Goal: Entertainment & Leisure: Consume media (video, audio)

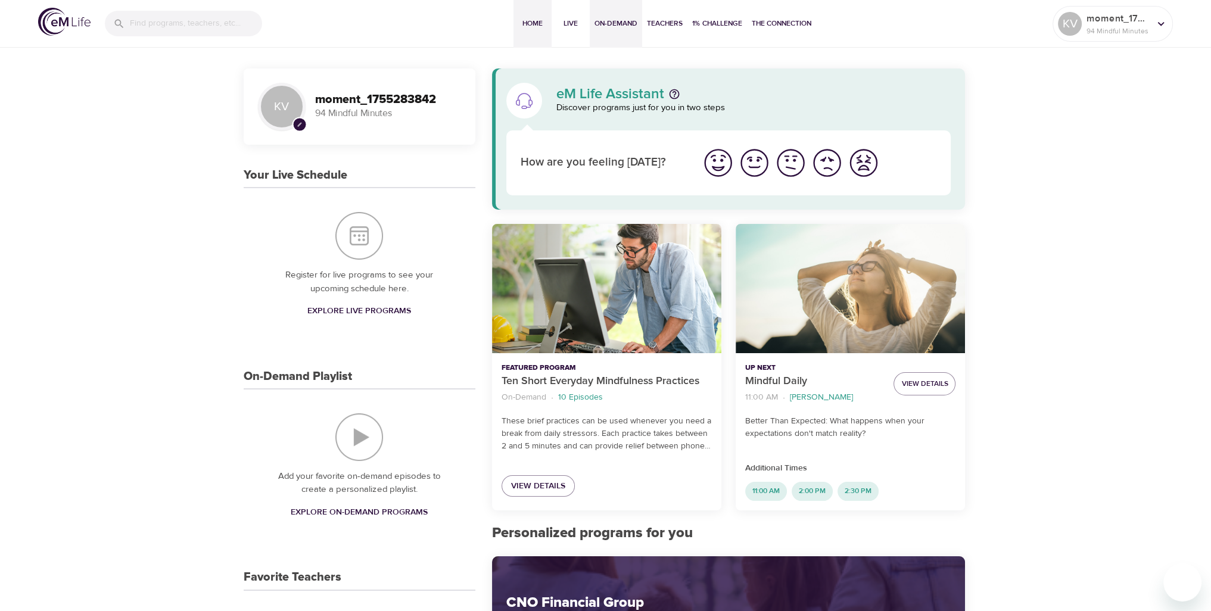
click at [618, 22] on span "On-Demand" at bounding box center [615, 23] width 43 height 13
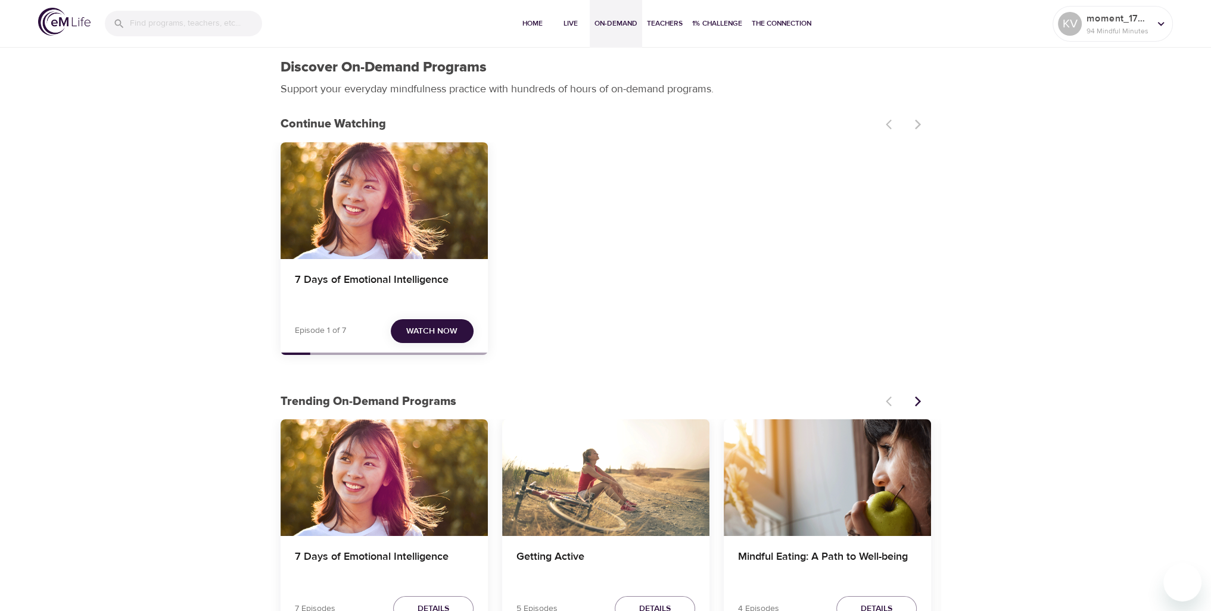
click at [441, 327] on span "Watch Now" at bounding box center [431, 331] width 51 height 15
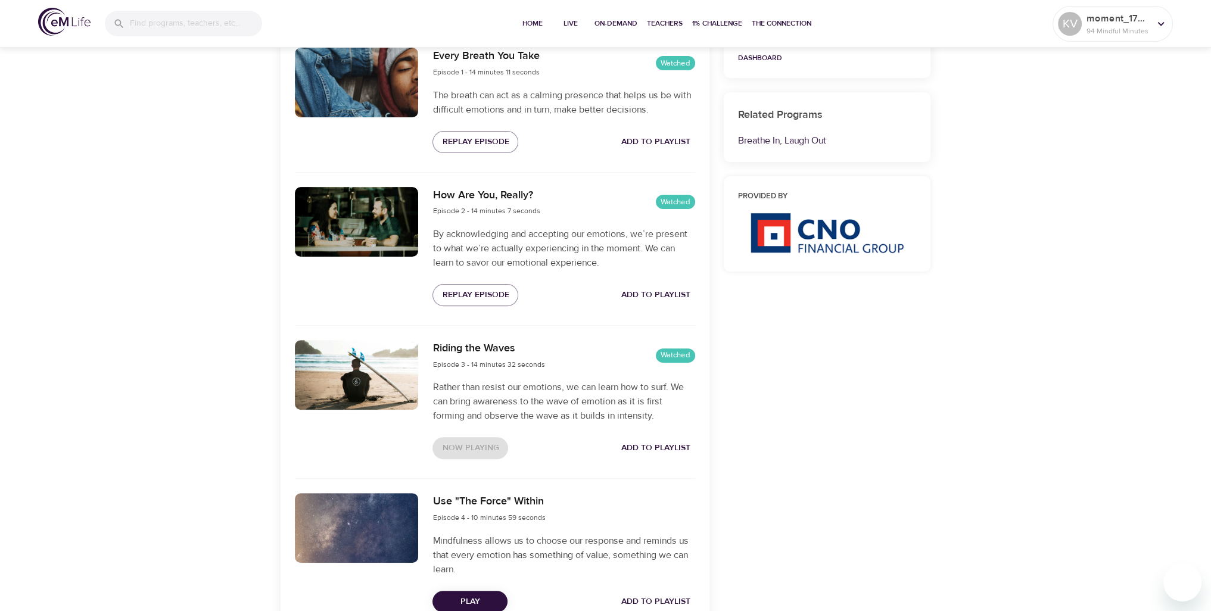
scroll to position [715, 0]
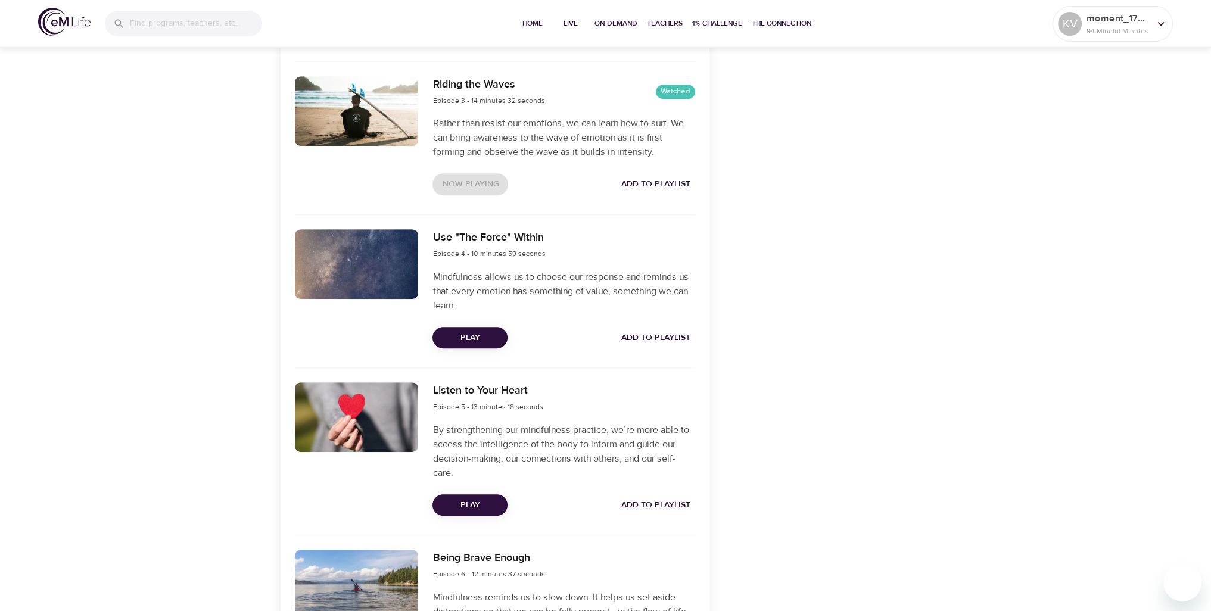
click at [482, 331] on span "Play" at bounding box center [470, 337] width 56 height 15
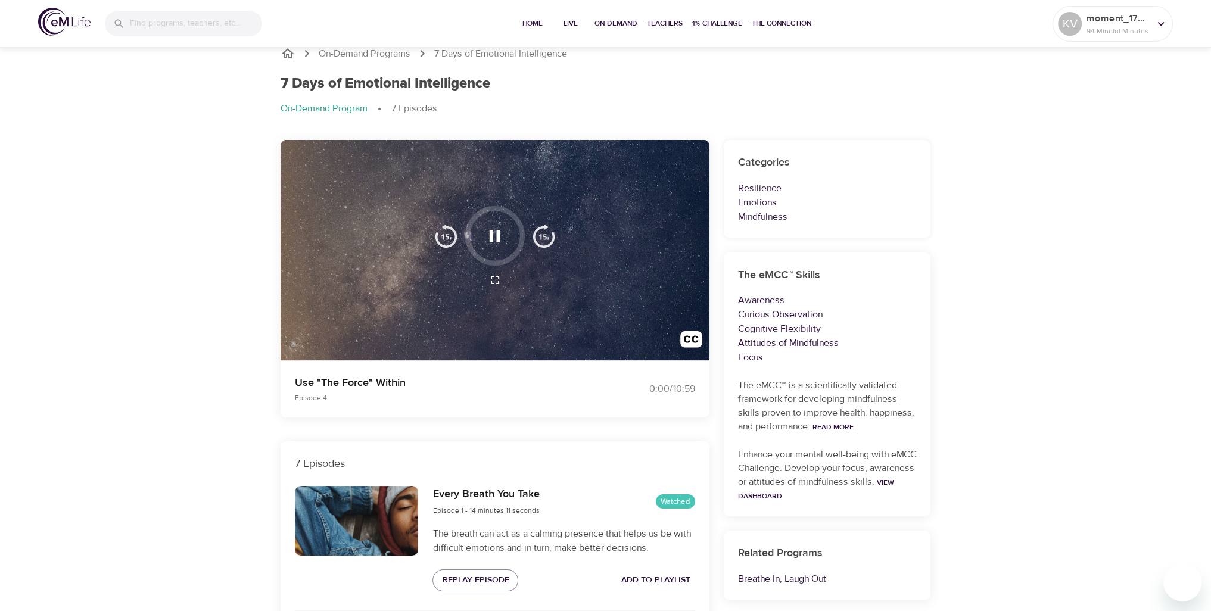
scroll to position [0, 0]
